Goal: Information Seeking & Learning: Understand process/instructions

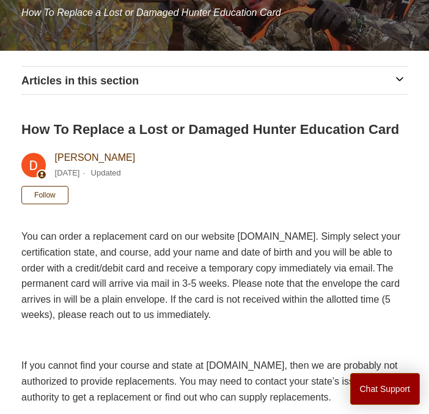
scroll to position [220, 0]
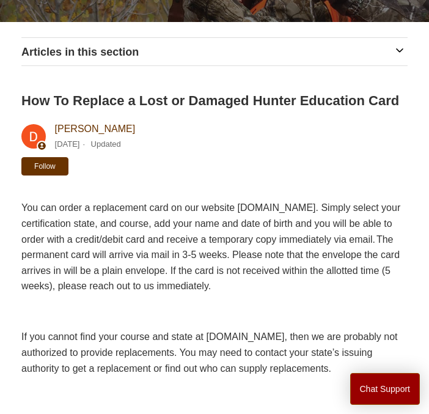
click at [24, 157] on button "Follow" at bounding box center [44, 166] width 47 height 18
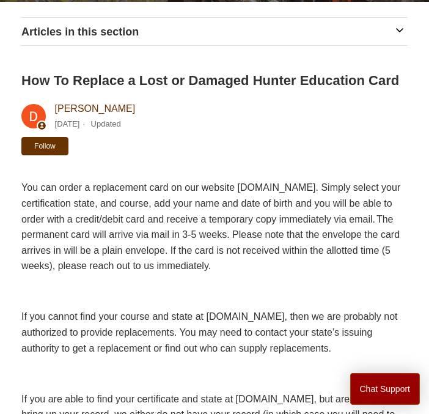
scroll to position [198, 0]
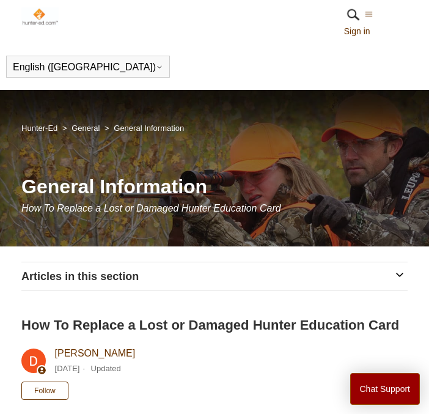
click at [392, 282] on div "Articles in this section Forgot Username or Password Where Is My Card? What Is …" at bounding box center [214, 275] width 386 height 27
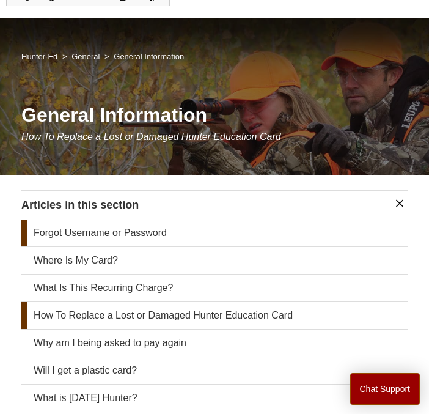
scroll to position [73, 0]
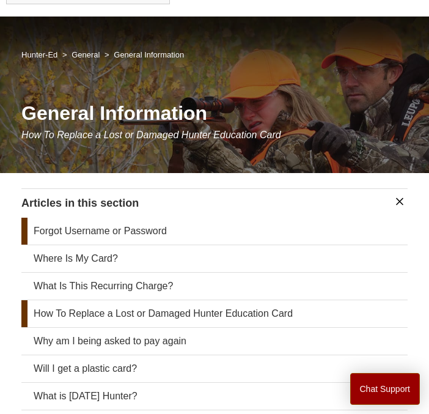
click at [175, 313] on link "How To Replace a Lost or Damaged Hunter Education Card" at bounding box center [214, 313] width 386 height 27
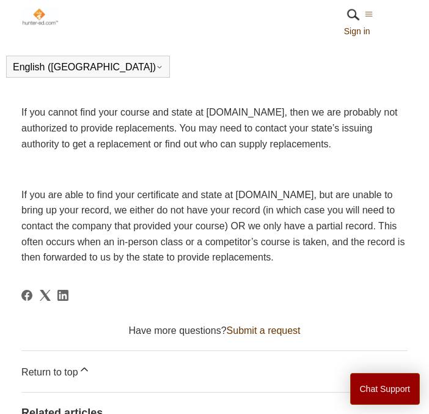
scroll to position [384, 0]
